Goal: Information Seeking & Learning: Learn about a topic

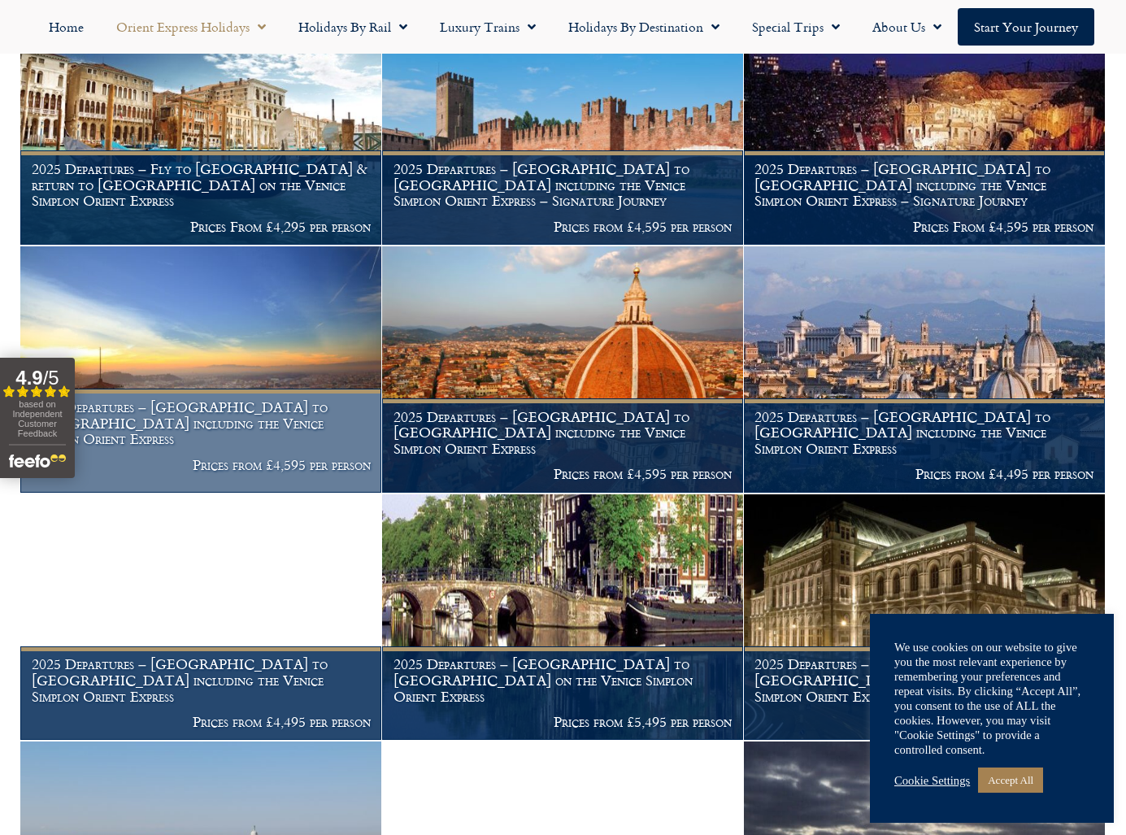
scroll to position [911, 0]
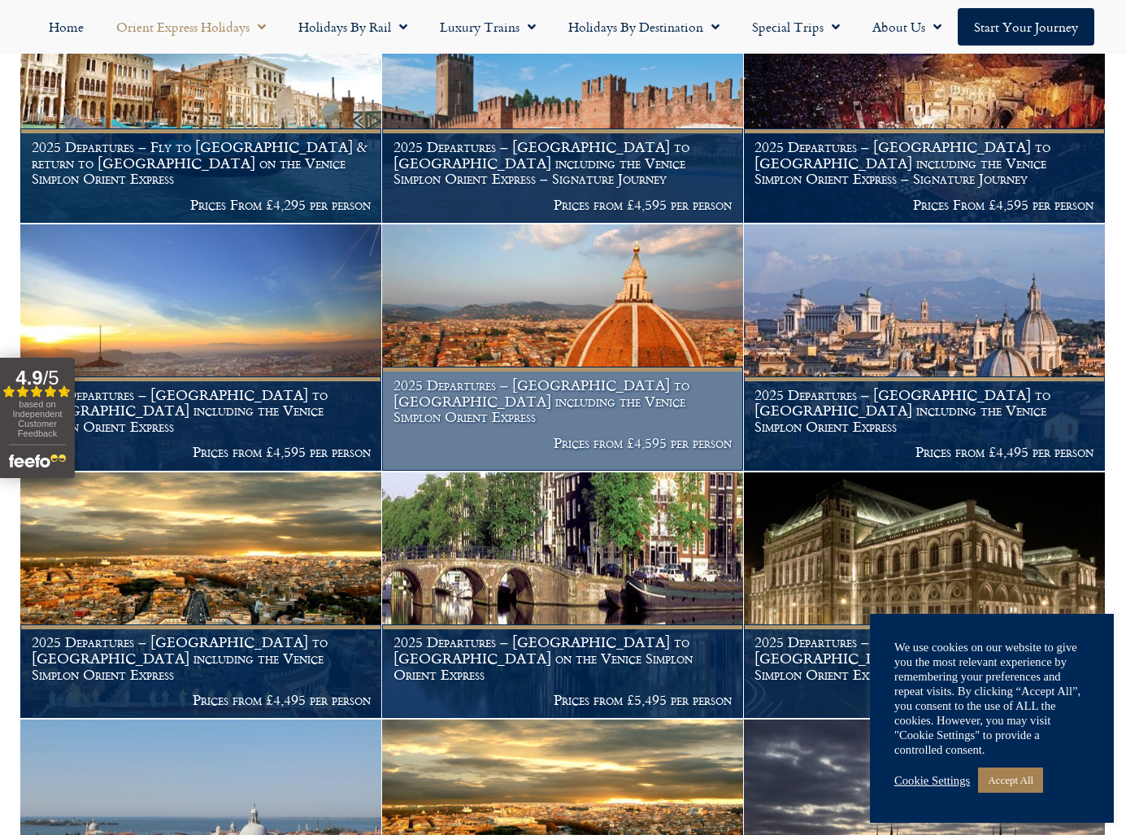
click at [537, 322] on img at bounding box center [562, 347] width 361 height 246
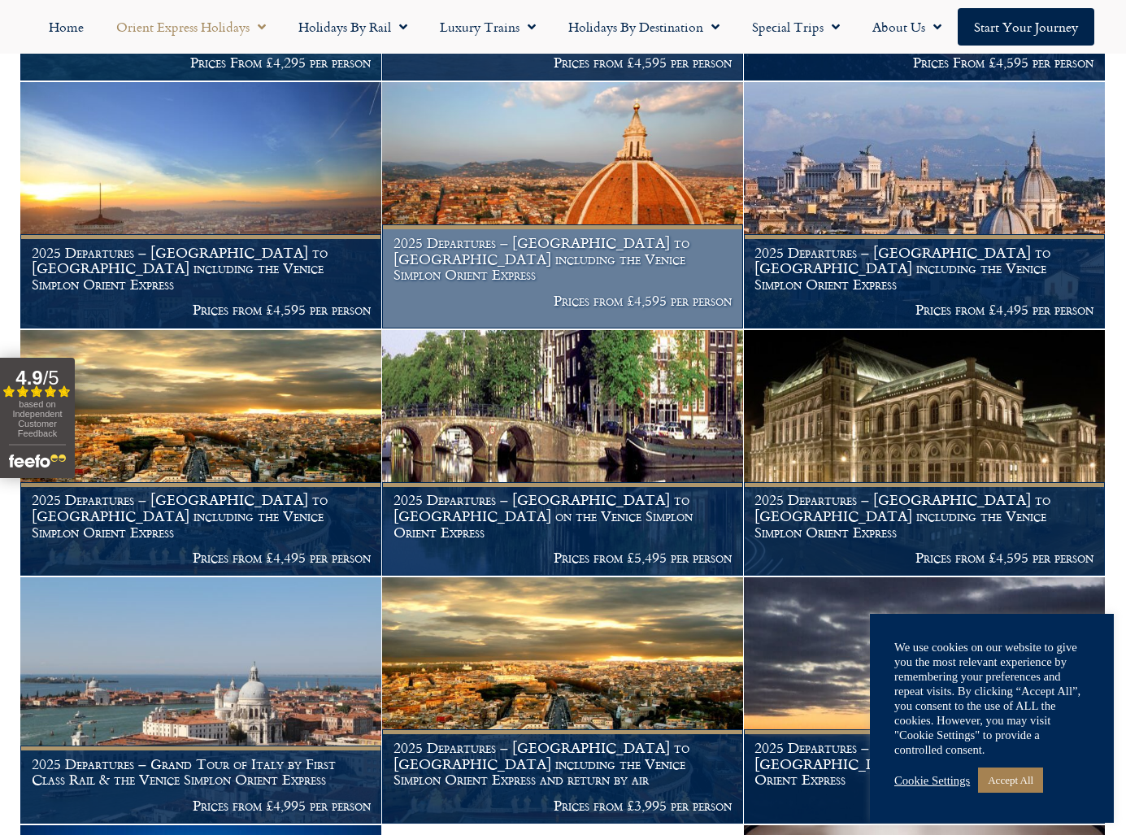
scroll to position [1054, 0]
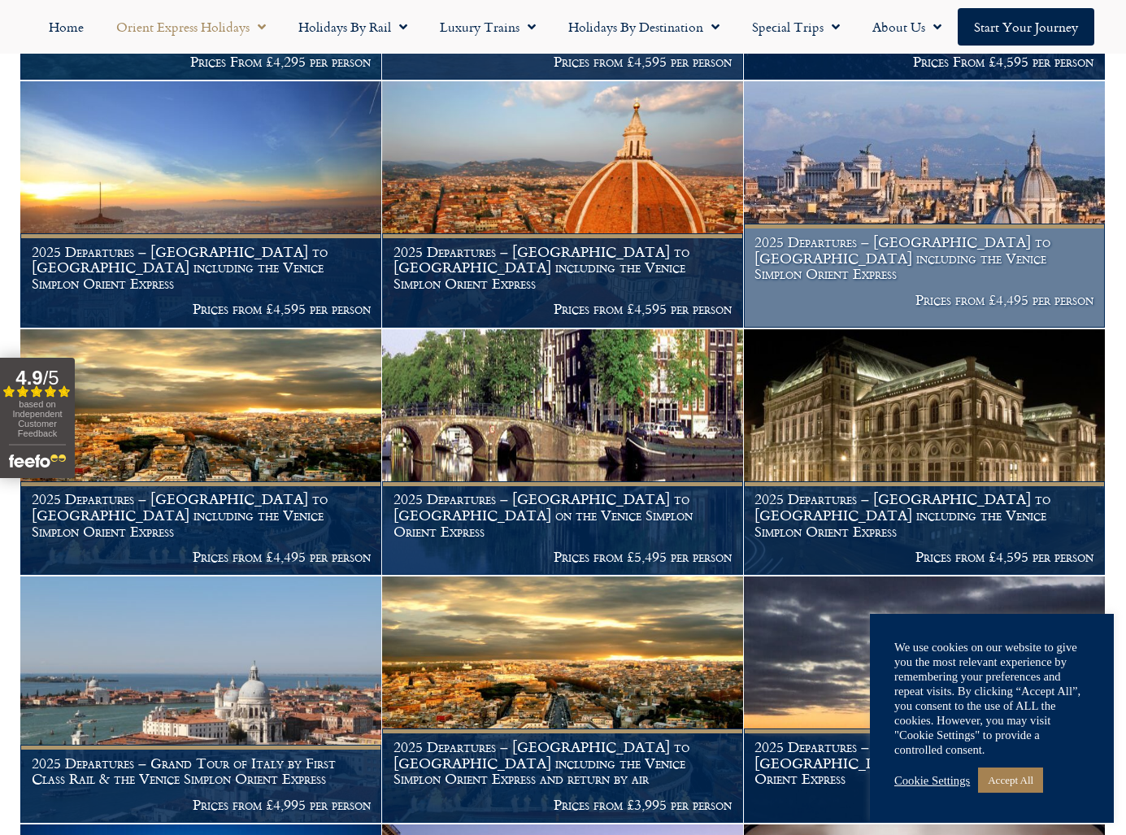
click at [915, 185] on img at bounding box center [924, 204] width 361 height 246
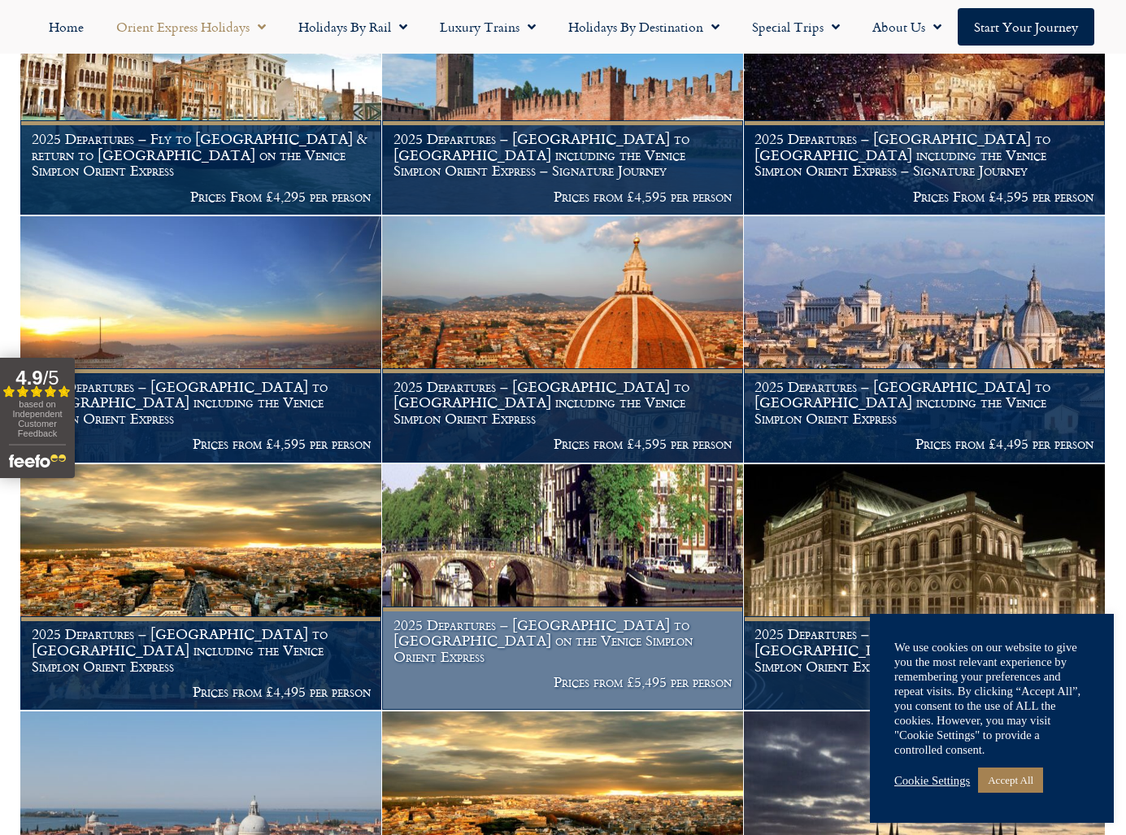
scroll to position [911, 0]
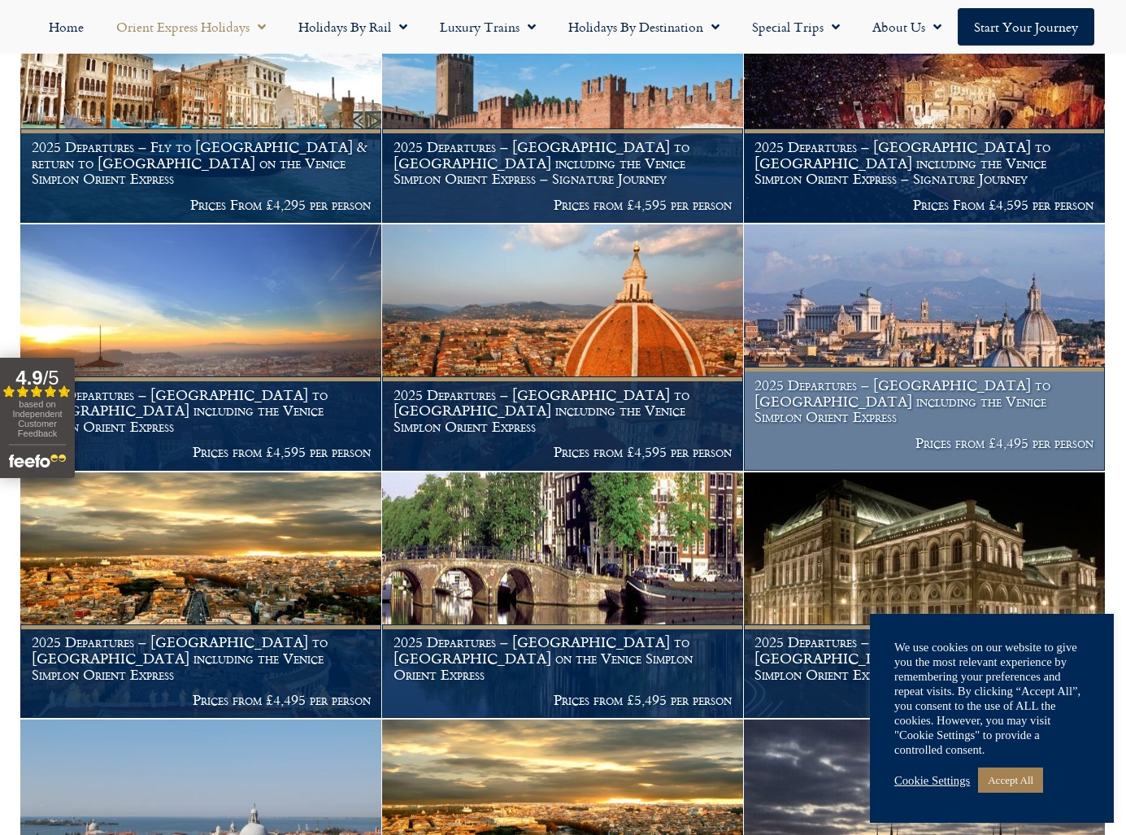
click at [912, 328] on img at bounding box center [924, 347] width 361 height 246
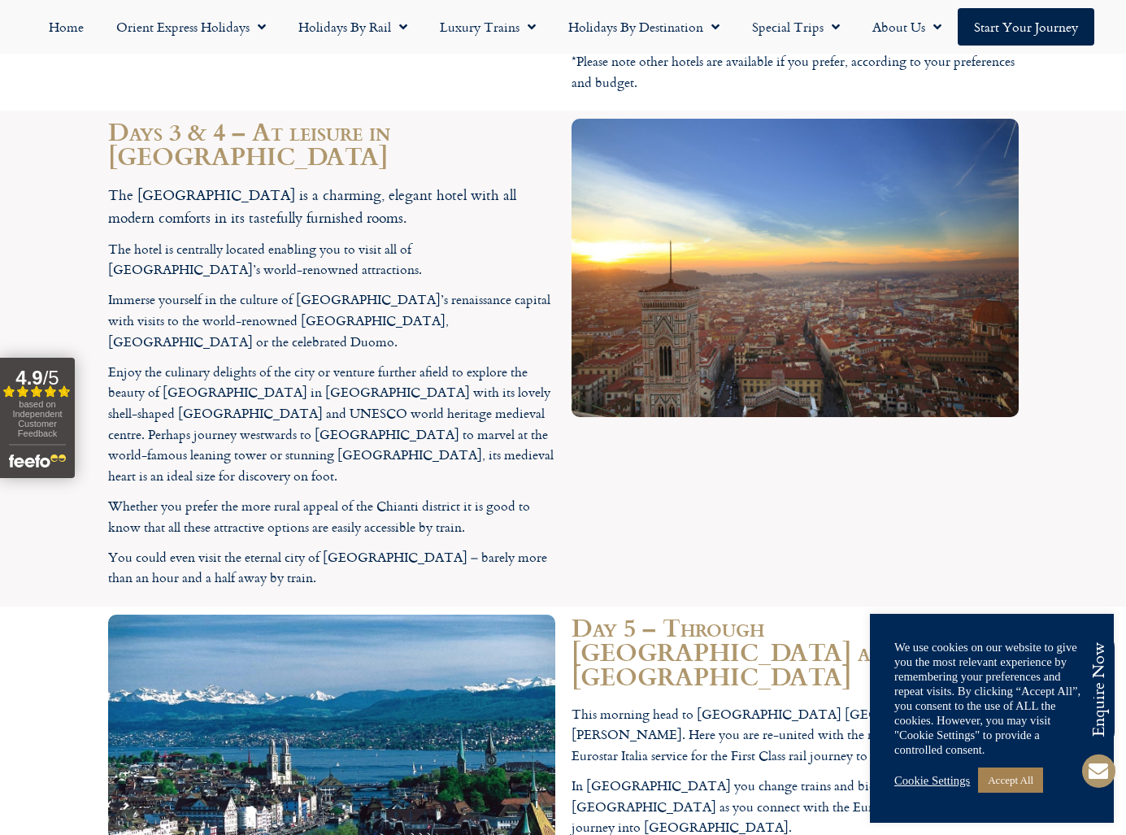
scroll to position [3347, 0]
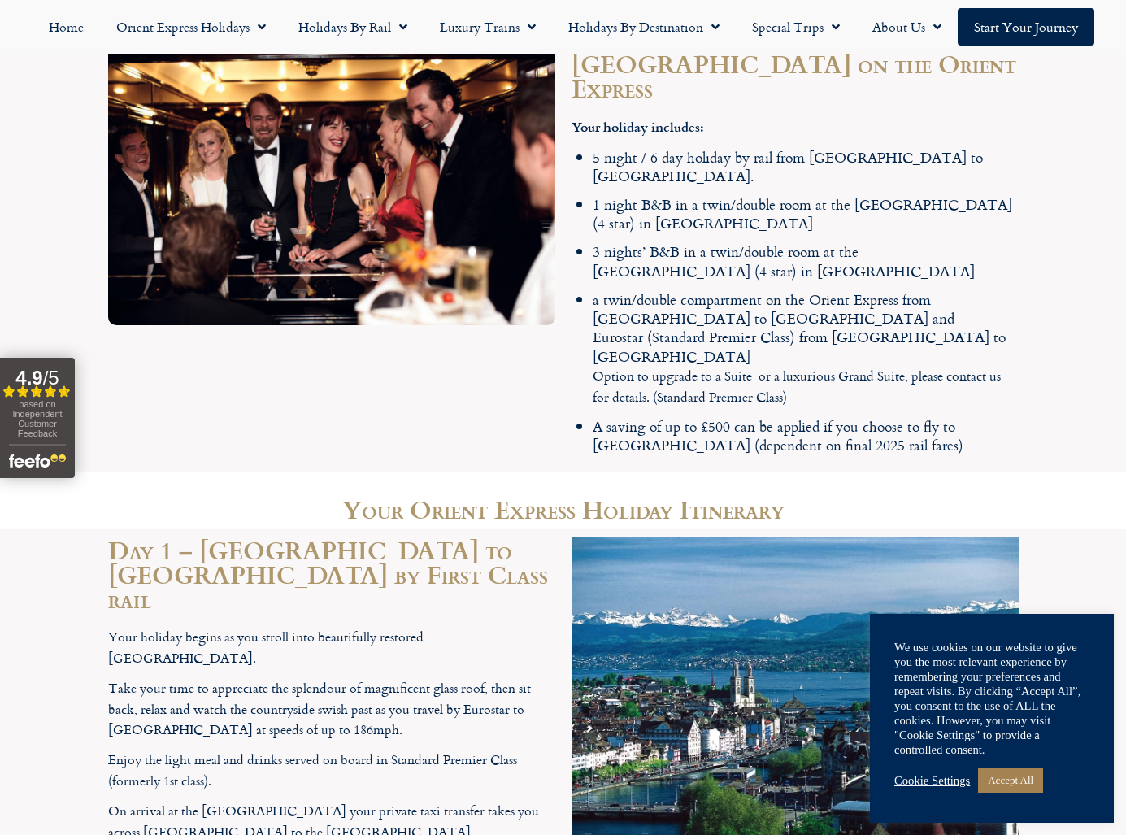
scroll to position [2079, 0]
